Goal: Find specific page/section: Find specific page/section

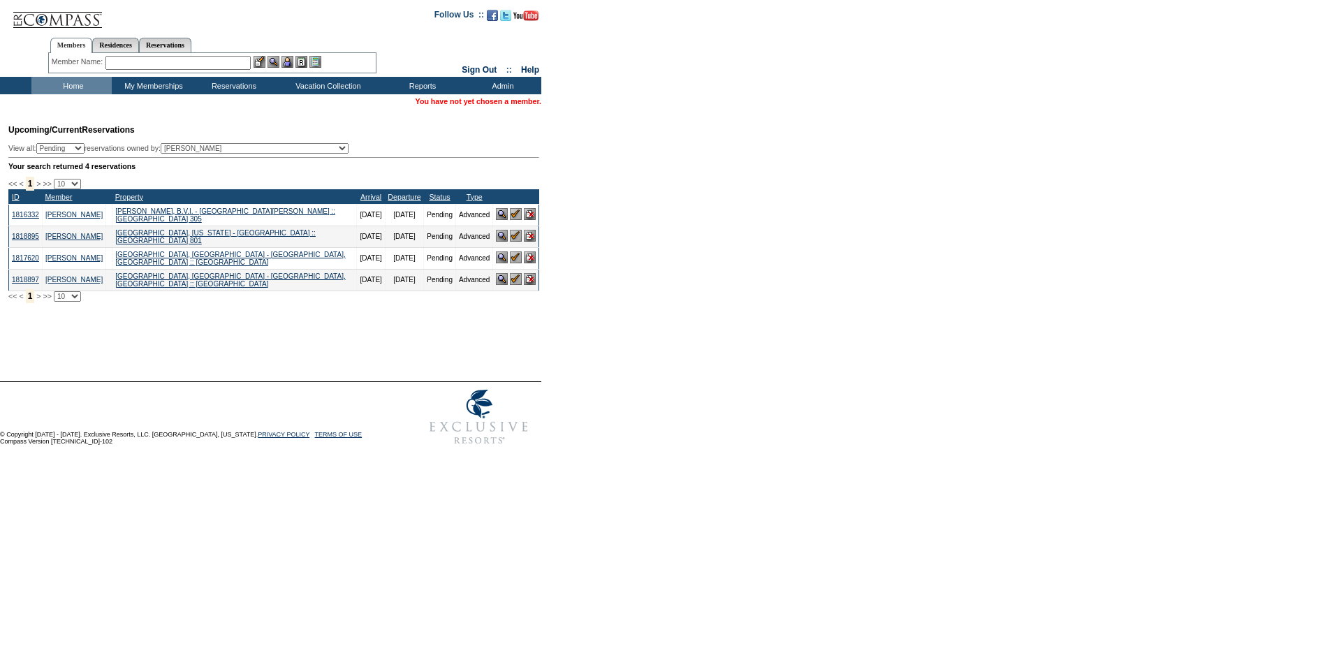
click at [226, 70] on div "Member Name: Destination or Residence: ReservationId:" at bounding box center [212, 63] width 328 height 20
click at [226, 61] on input "text" at bounding box center [177, 63] width 145 height 14
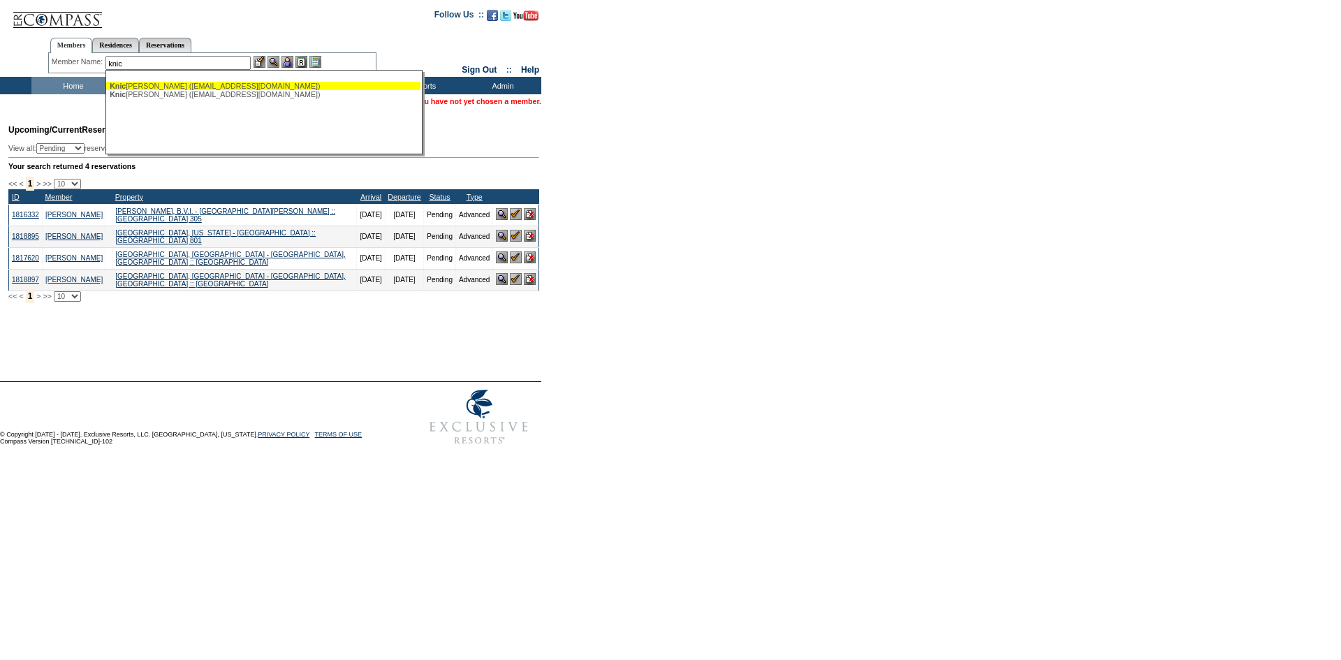
click at [228, 84] on div "Knic krehm, Diana (dknickrehm@yahoo.com)" at bounding box center [263, 86] width 307 height 8
type input "Knickrehm, Diana (dknickrehm@yahoo.com)"
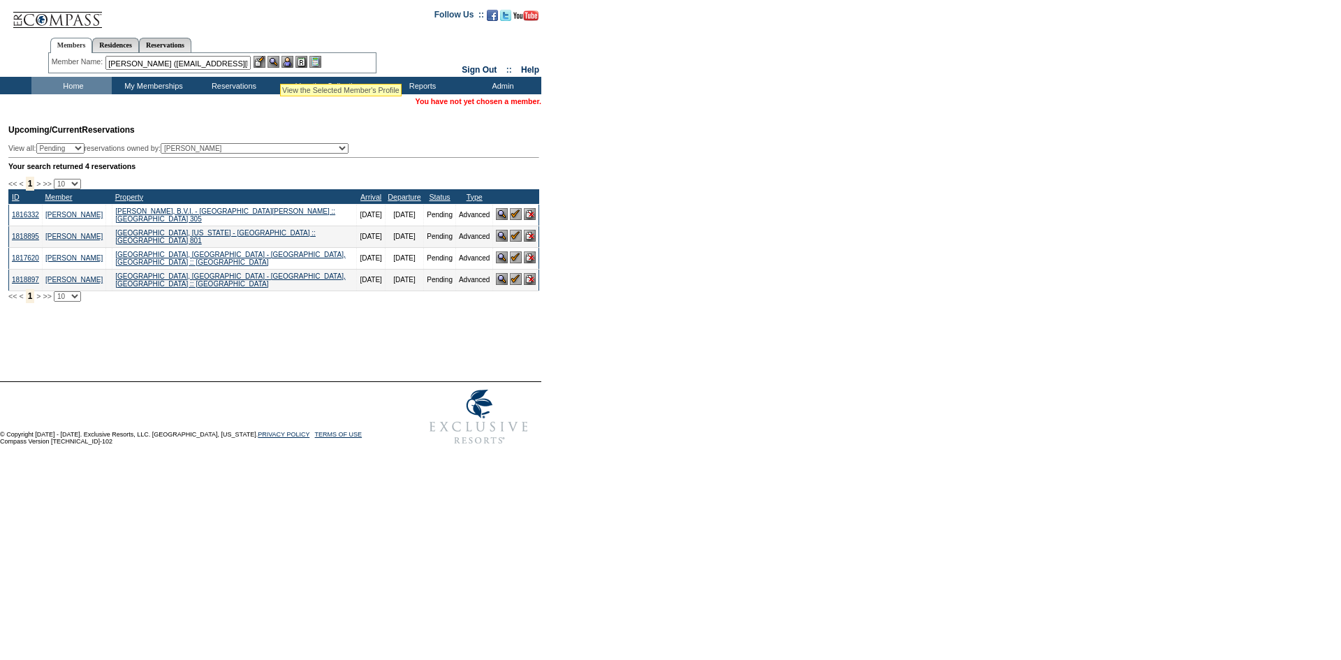
click at [279, 64] on img at bounding box center [273, 62] width 12 height 12
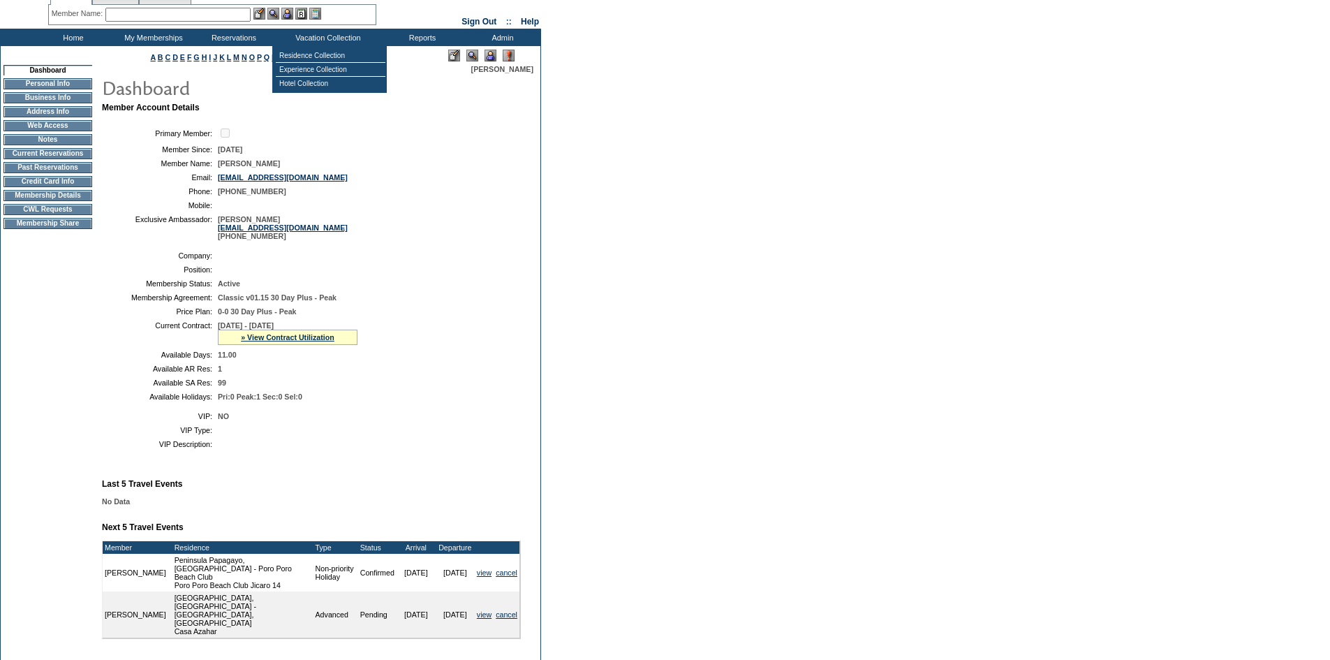
scroll to position [177, 0]
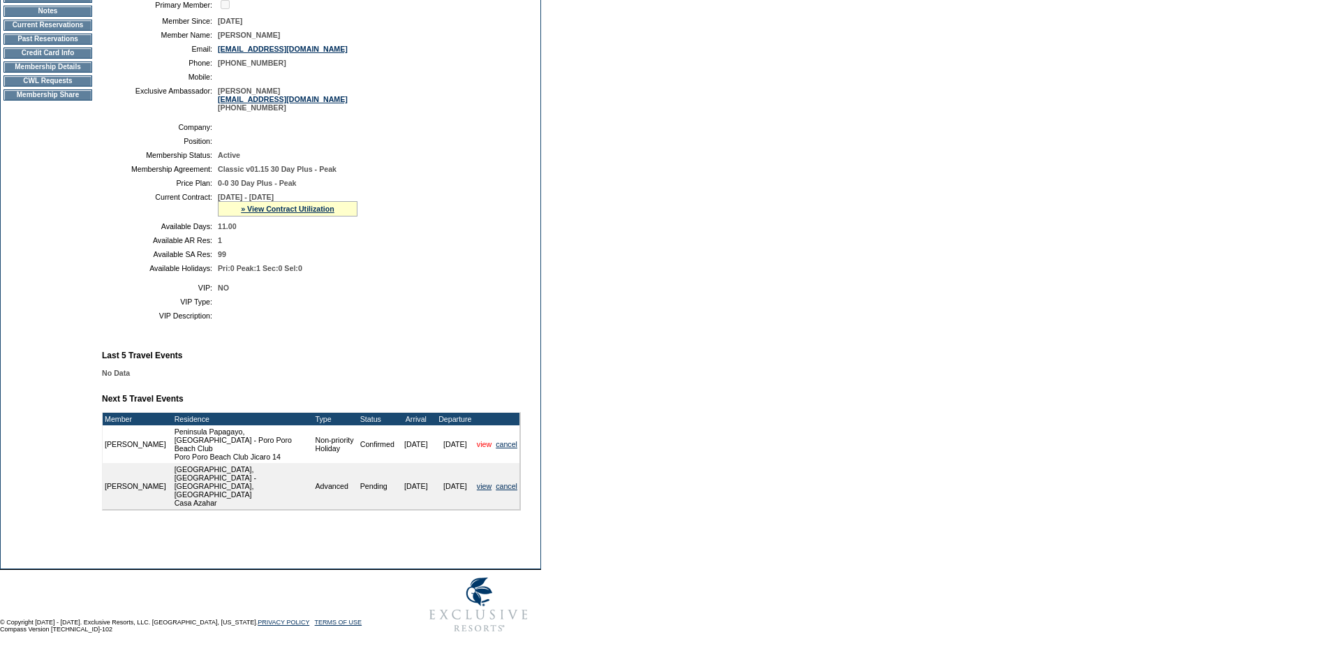
click at [477, 448] on link "view" at bounding box center [484, 444] width 15 height 8
